Goal: Transaction & Acquisition: Book appointment/travel/reservation

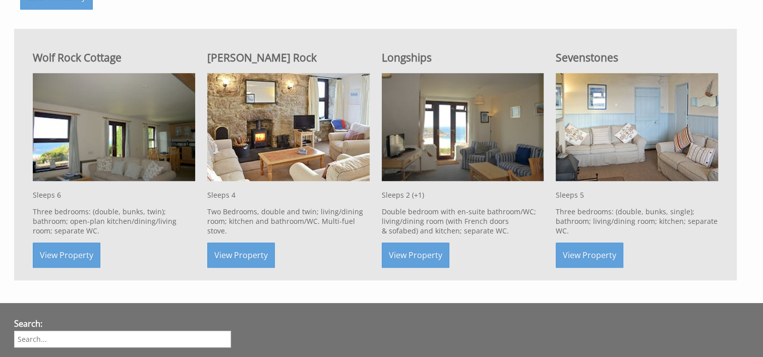
scroll to position [696, 0]
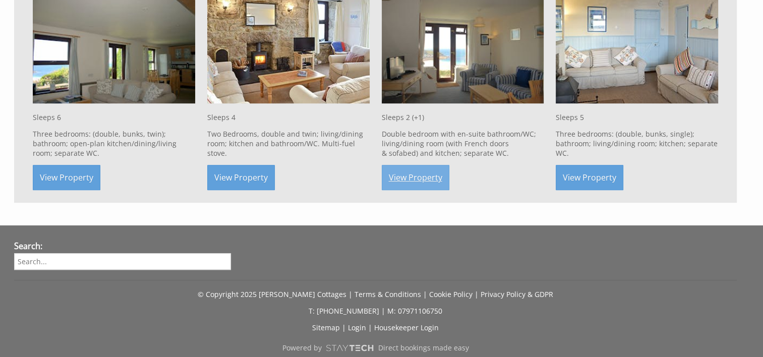
click at [405, 165] on link "View Property" at bounding box center [416, 177] width 68 height 25
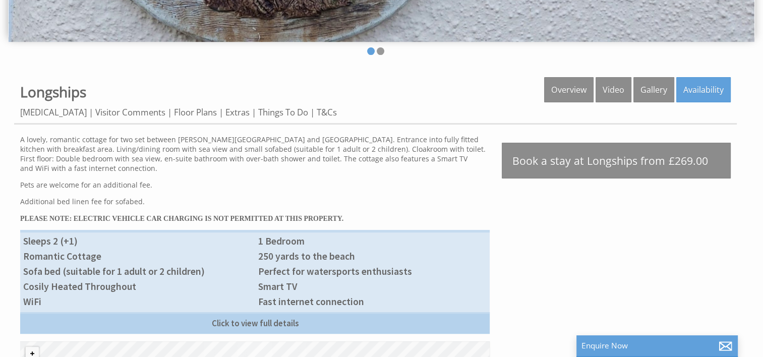
scroll to position [303, 0]
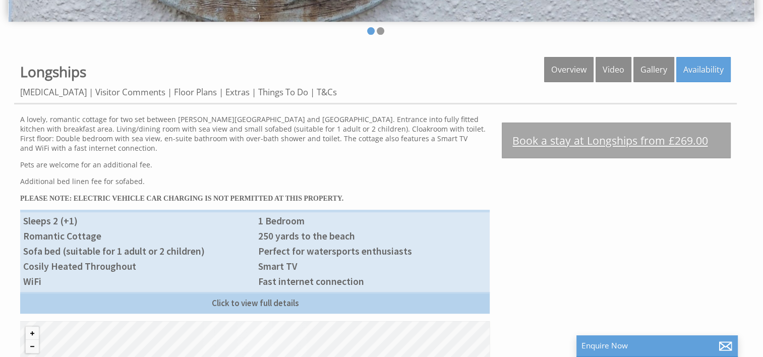
click at [633, 142] on link "Book a stay at Longships from £269.00" at bounding box center [616, 141] width 229 height 36
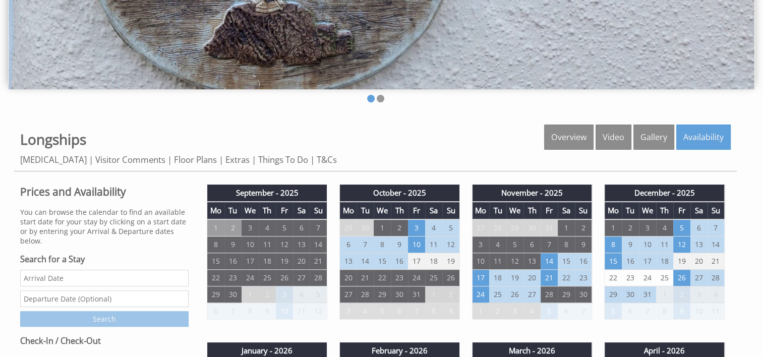
scroll to position [283, 0]
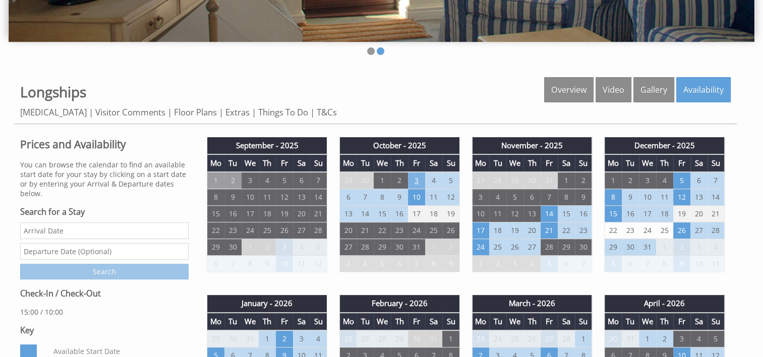
click at [416, 177] on td "3" at bounding box center [416, 180] width 17 height 17
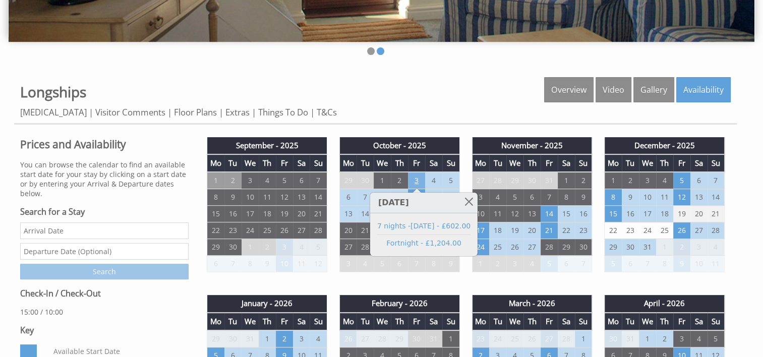
click at [416, 177] on td "3" at bounding box center [416, 180] width 17 height 17
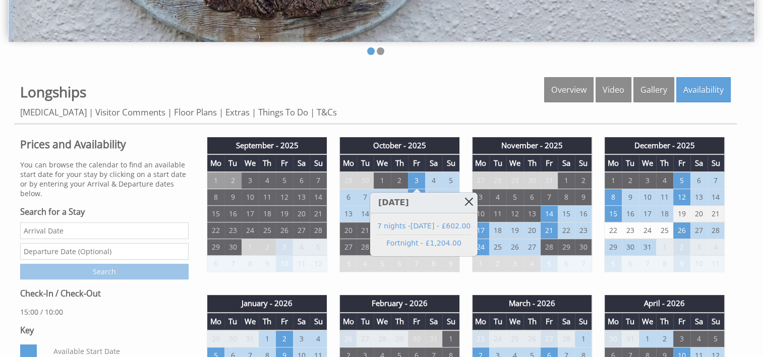
click at [460, 202] on link at bounding box center [469, 202] width 18 height 18
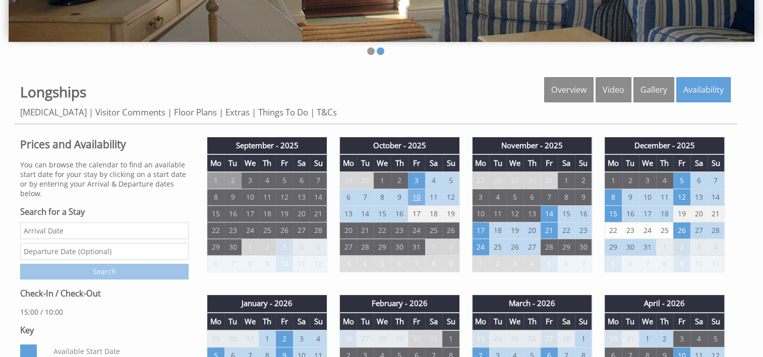
click at [416, 196] on td "10" at bounding box center [416, 197] width 17 height 17
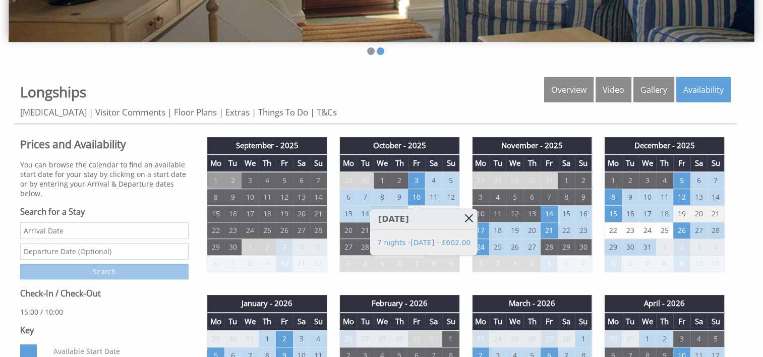
click at [460, 220] on link at bounding box center [469, 218] width 18 height 18
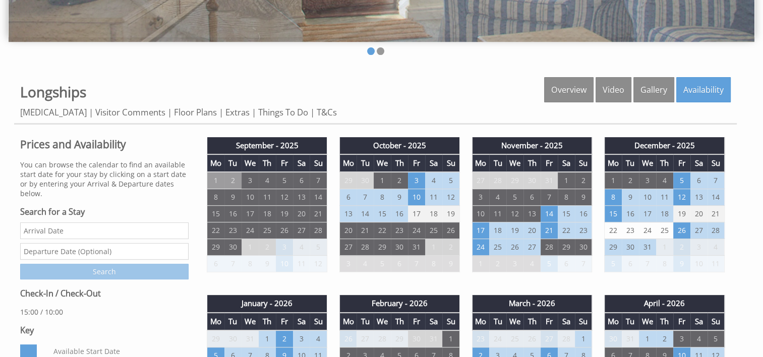
click at [456, 220] on td "19" at bounding box center [451, 214] width 17 height 17
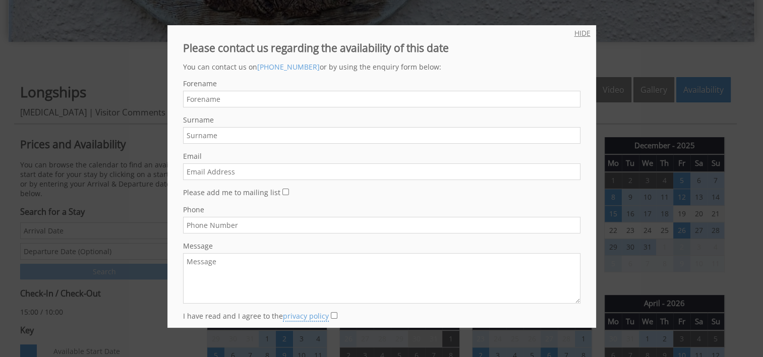
click at [575, 34] on link "HIDE" at bounding box center [583, 33] width 16 height 10
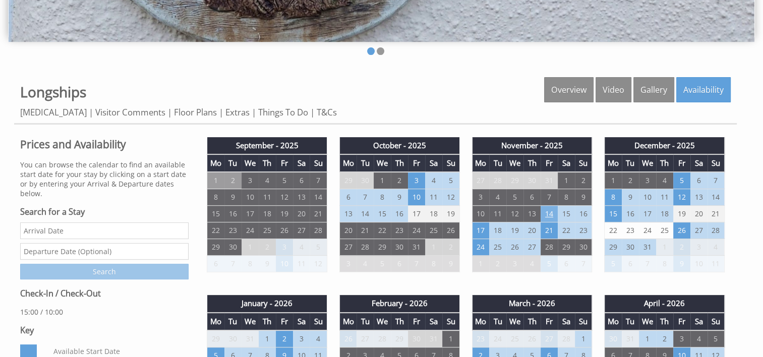
click at [547, 214] on td "14" at bounding box center [549, 214] width 17 height 17
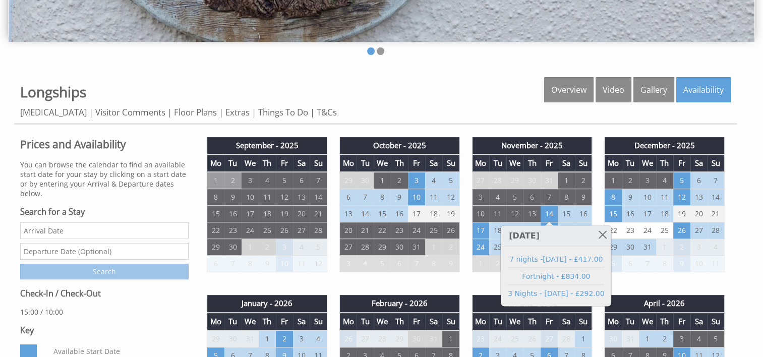
click at [283, 353] on td "9" at bounding box center [284, 356] width 17 height 17
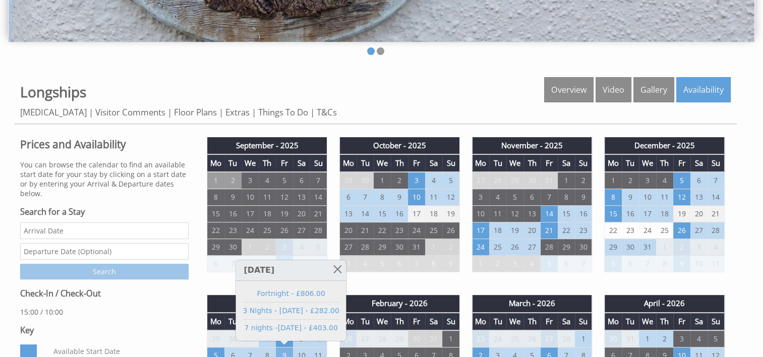
click at [283, 353] on td "9" at bounding box center [284, 356] width 17 height 17
